Goal: Navigation & Orientation: Find specific page/section

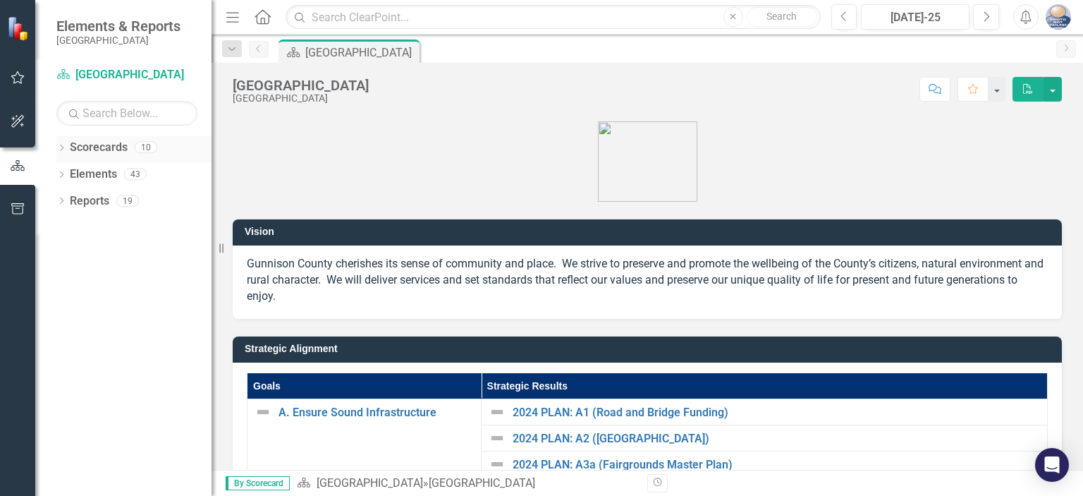
click at [94, 151] on link "Scorecards" at bounding box center [99, 148] width 58 height 16
click at [121, 74] on link "Scorecard [GEOGRAPHIC_DATA]" at bounding box center [126, 75] width 141 height 16
click at [133, 78] on link "Scorecard [GEOGRAPHIC_DATA]" at bounding box center [126, 75] width 141 height 16
click at [102, 142] on link "Scorecards" at bounding box center [99, 148] width 58 height 16
click at [59, 146] on icon "Dropdown" at bounding box center [61, 149] width 10 height 8
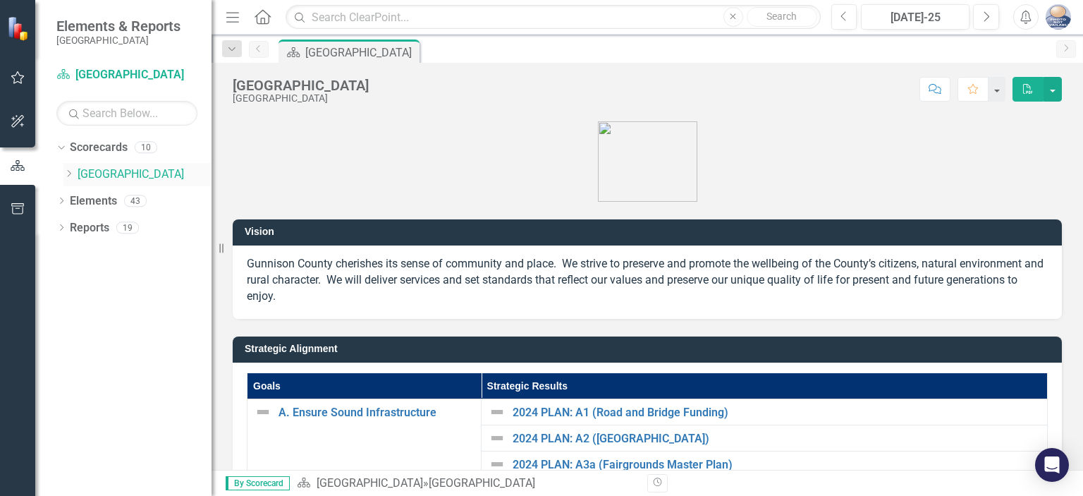
click at [72, 175] on icon "Dropdown" at bounding box center [68, 173] width 11 height 8
click at [87, 204] on icon "Dropdown" at bounding box center [83, 200] width 11 height 8
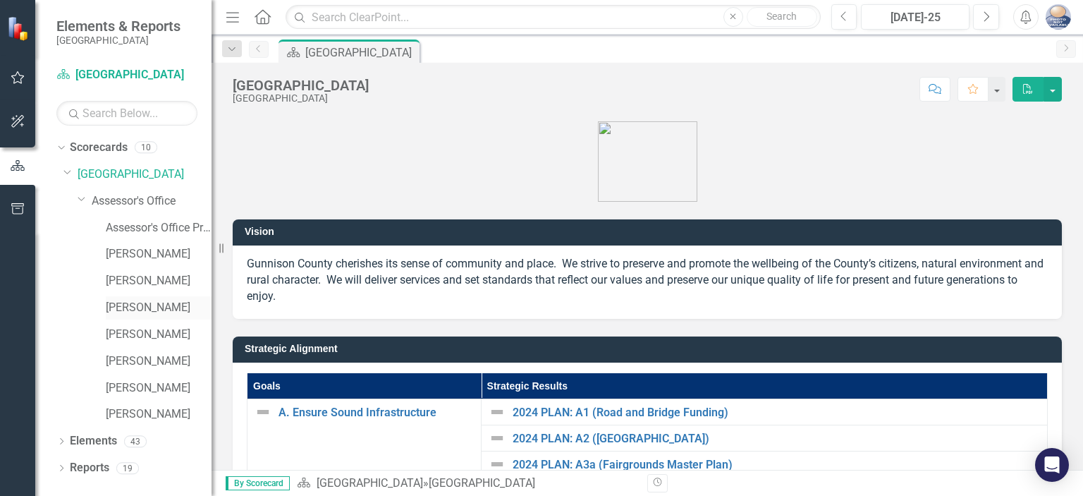
click at [137, 300] on link "[PERSON_NAME]" at bounding box center [159, 308] width 106 height 16
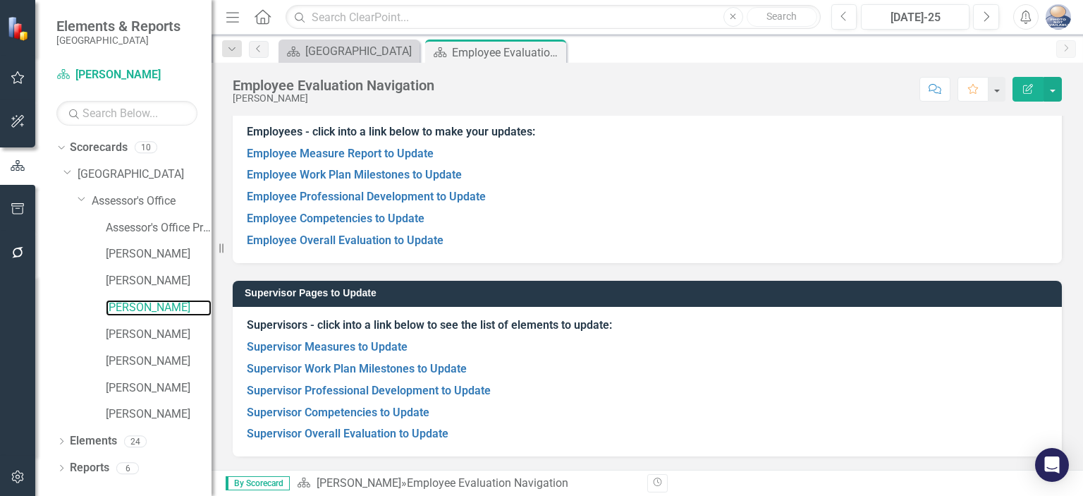
scroll to position [113, 0]
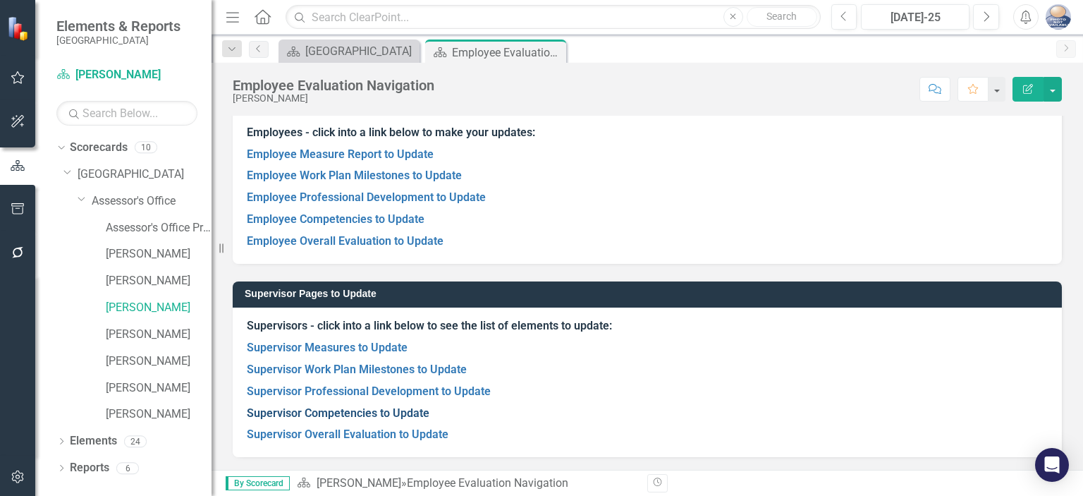
click at [320, 412] on link "Supervisor Competencies to Update" at bounding box center [338, 412] width 183 height 13
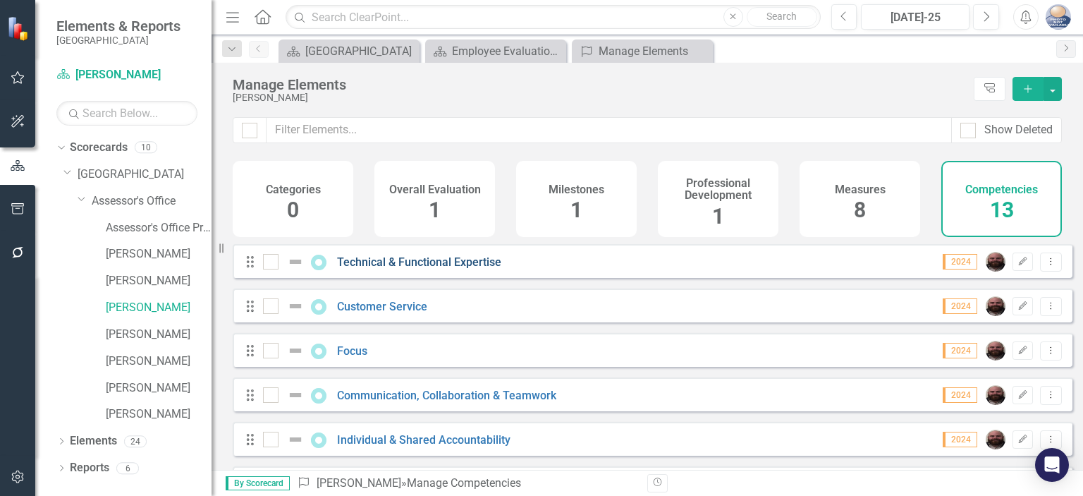
click at [451, 269] on link "Technical & Functional Expertise" at bounding box center [419, 261] width 164 height 13
